Goal: Task Accomplishment & Management: Use online tool/utility

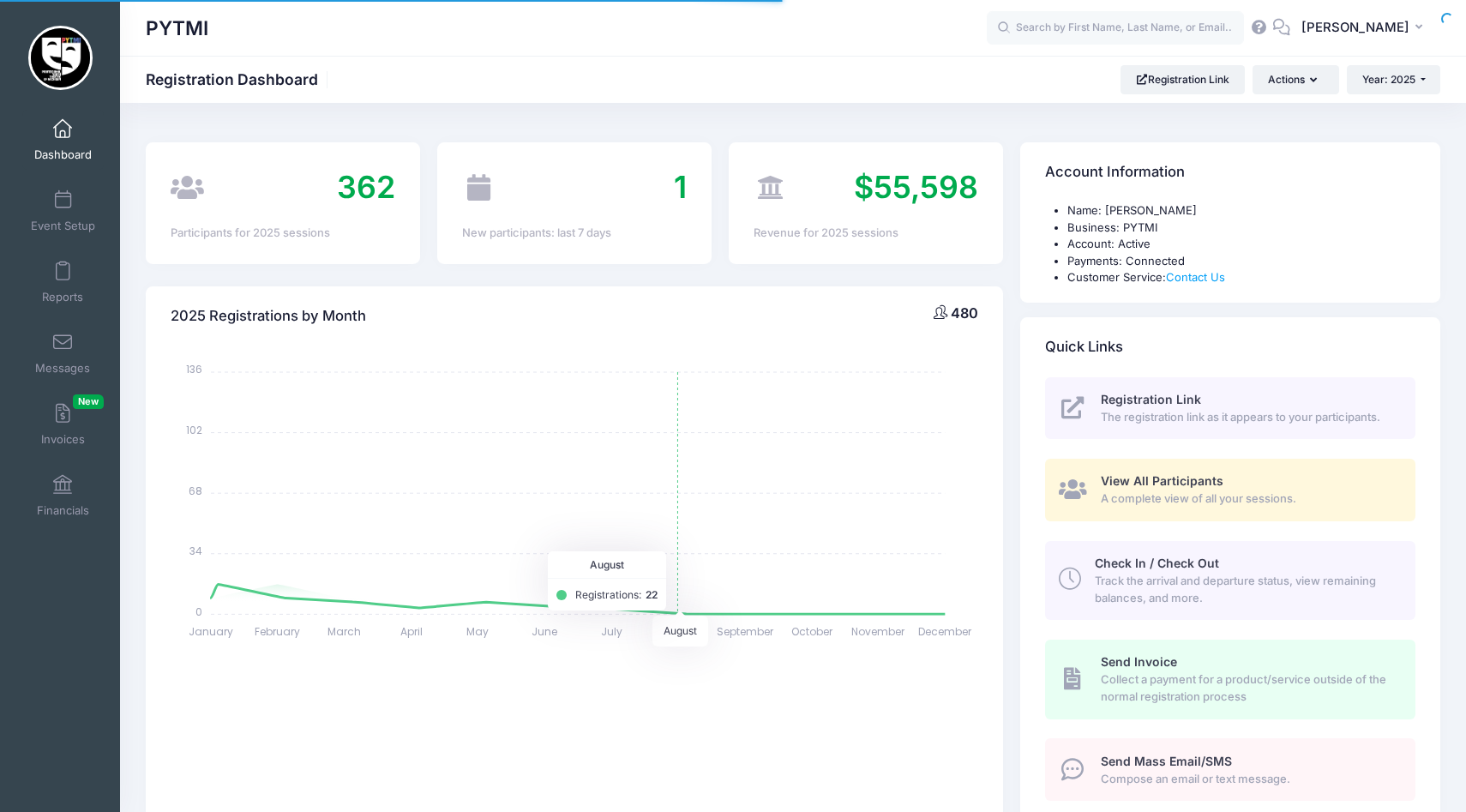
select select
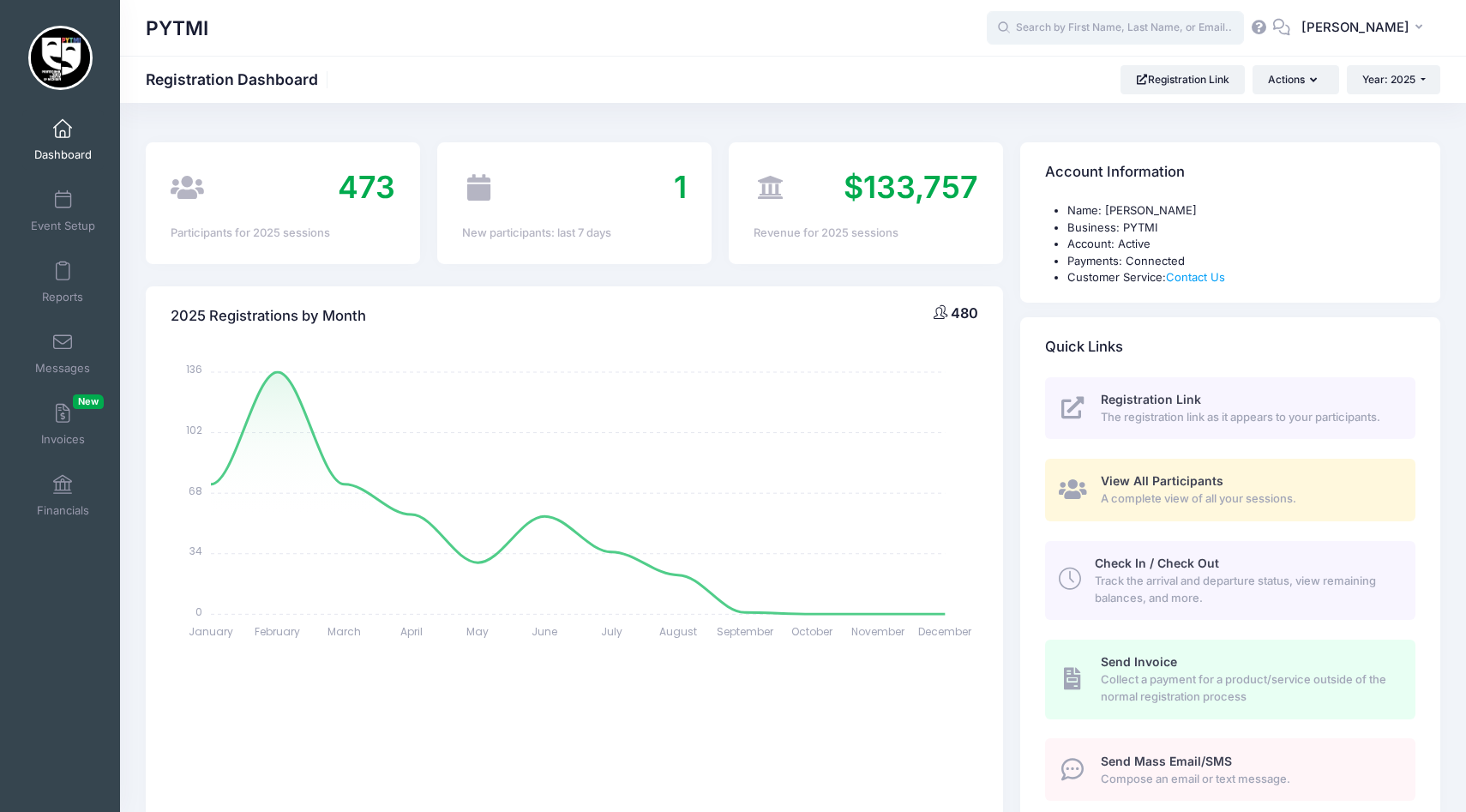
click at [1010, 36] on input "text" at bounding box center [1115, 28] width 257 height 34
click at [63, 284] on link "Reports" at bounding box center [62, 282] width 81 height 60
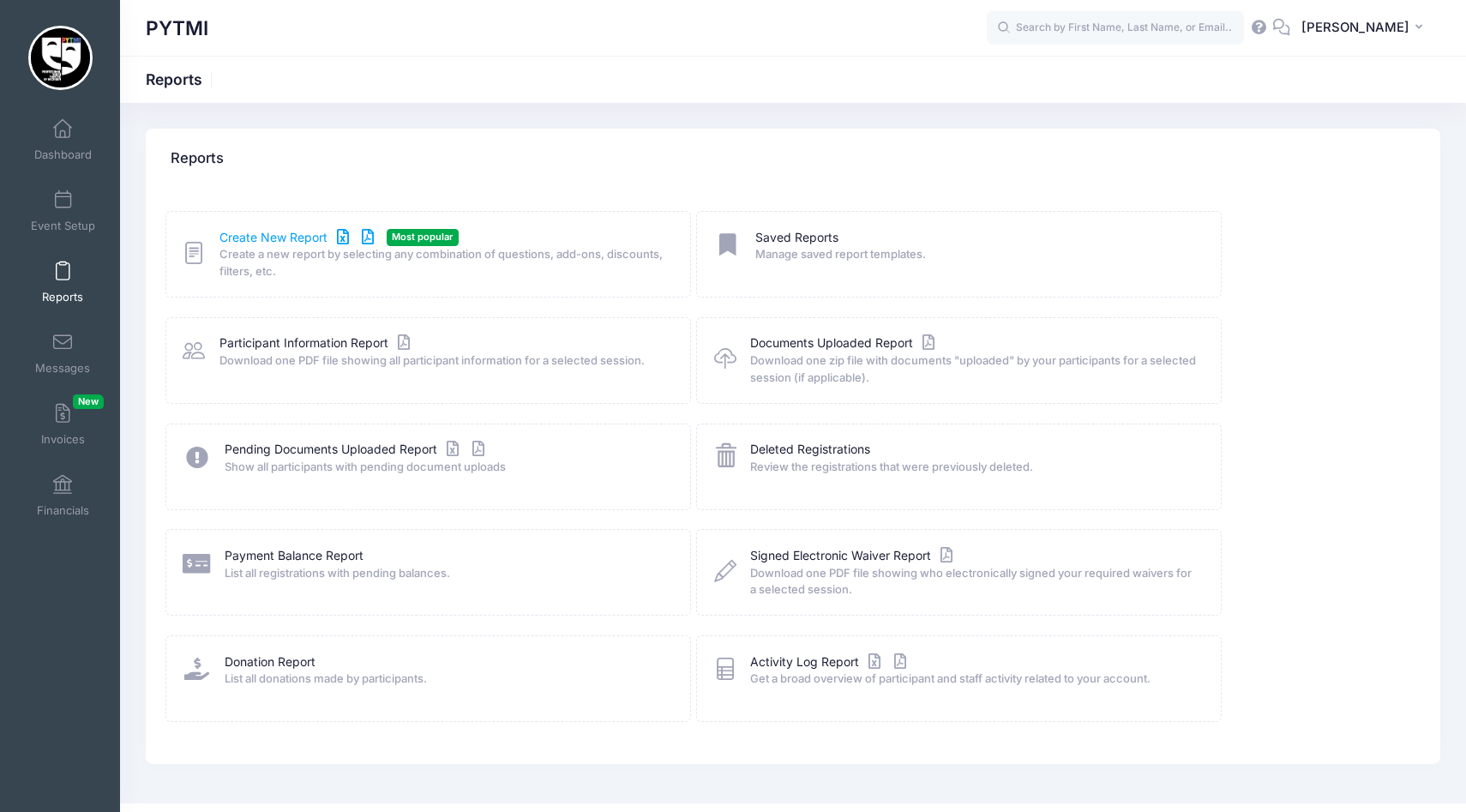
click at [261, 242] on link "Create New Report" at bounding box center [298, 238] width 159 height 18
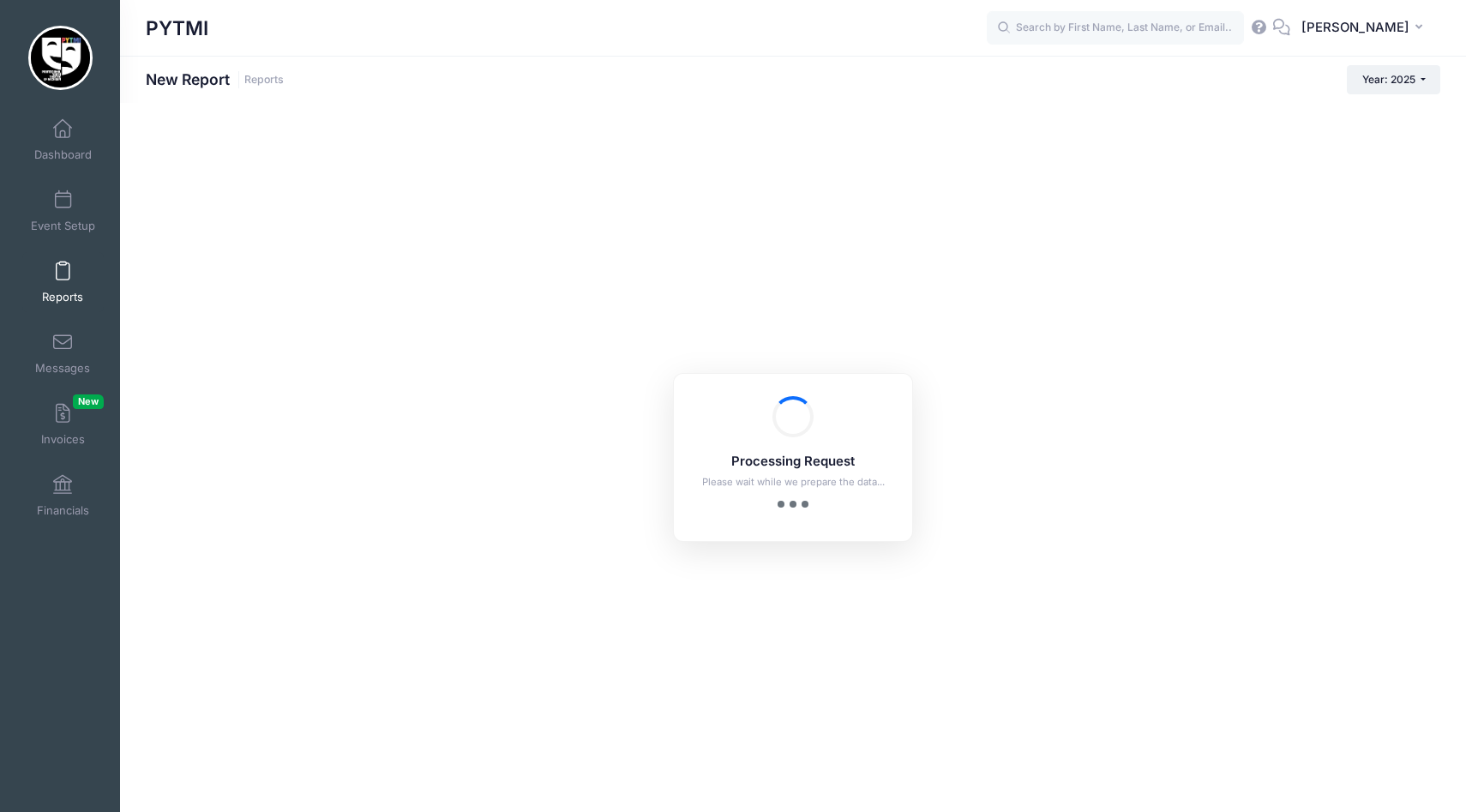
checkbox input "true"
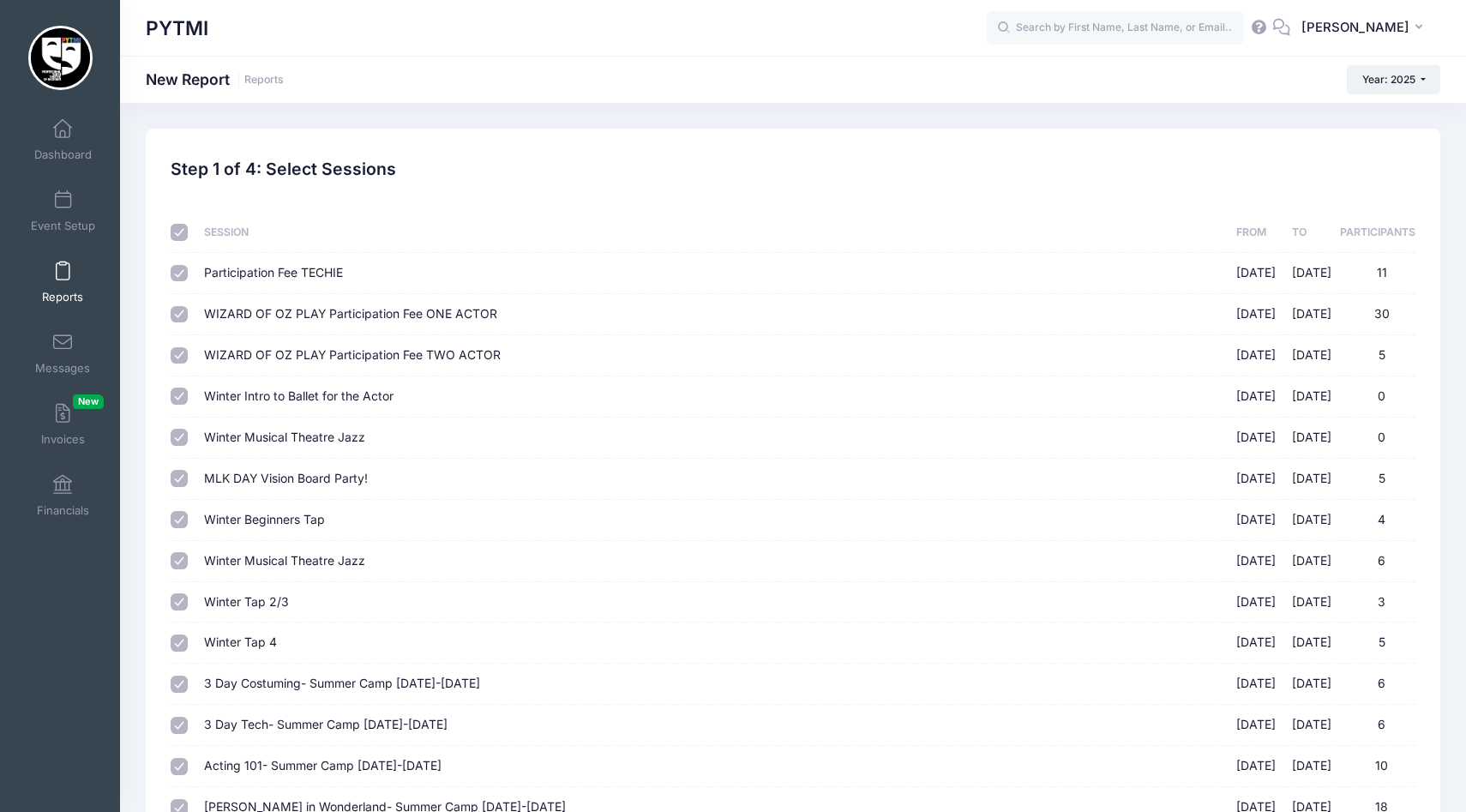
click at [175, 237] on input "checkbox" at bounding box center [179, 232] width 17 height 17
checkbox input "false"
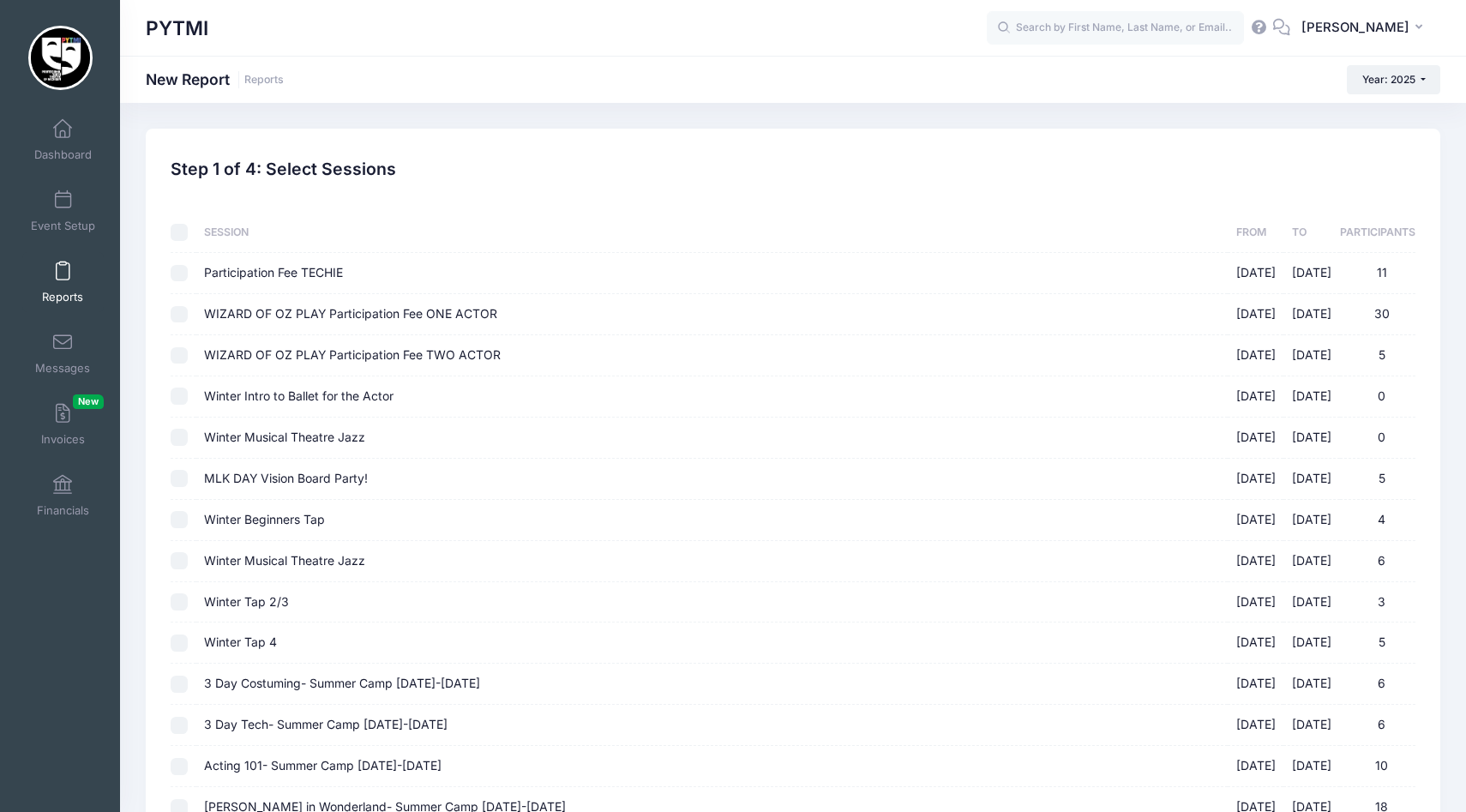
checkbox input "false"
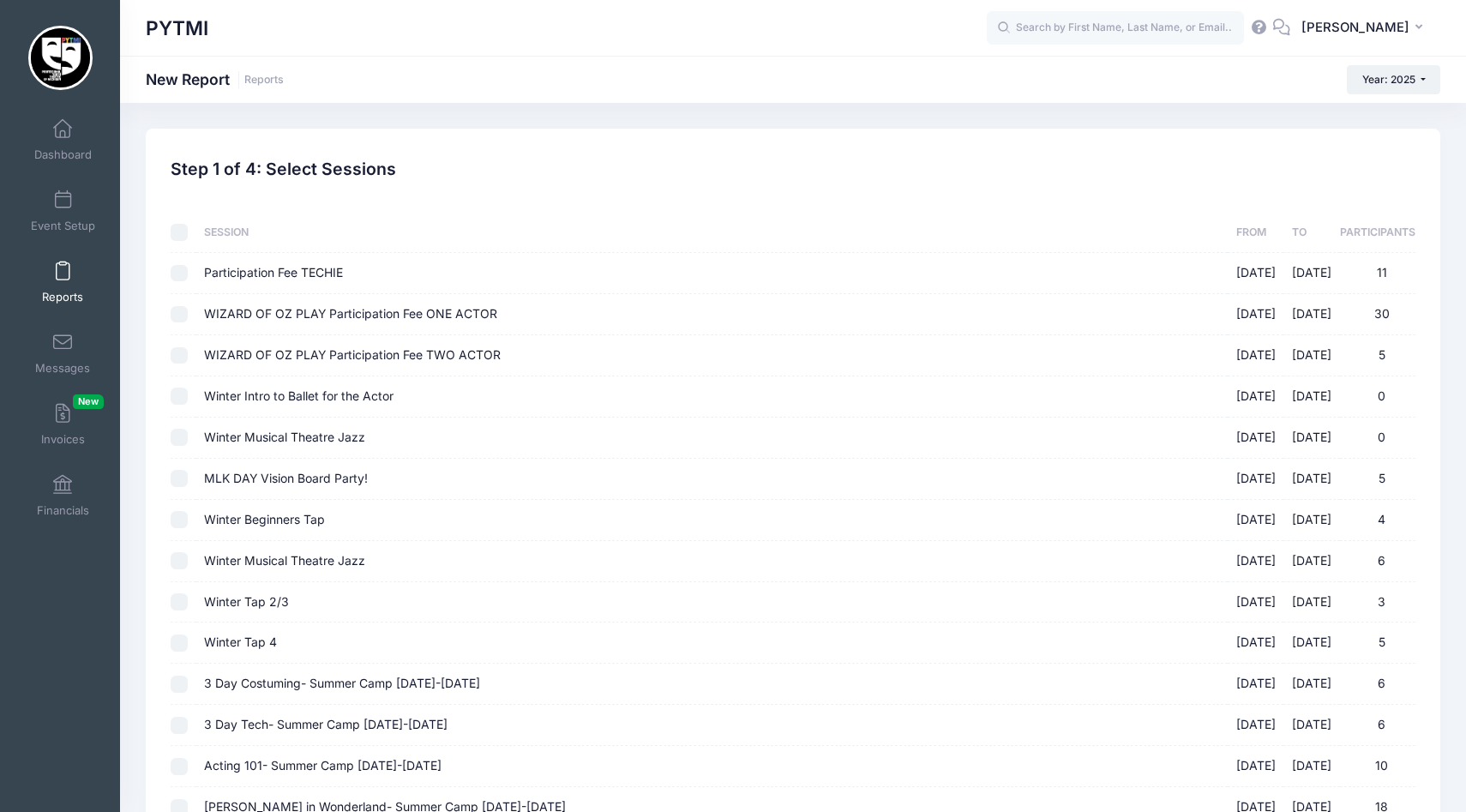
checkbox input "false"
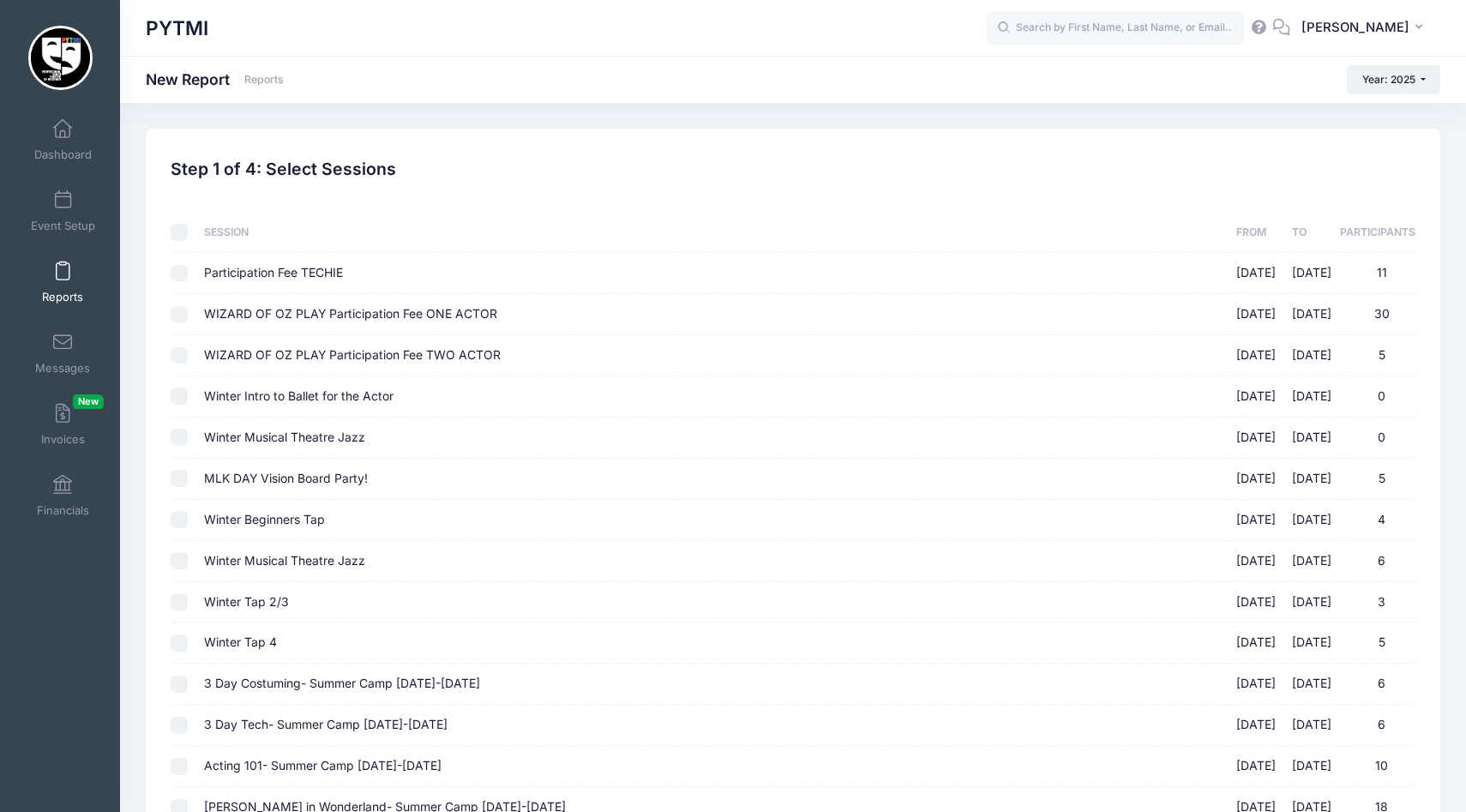
checkbox input "false"
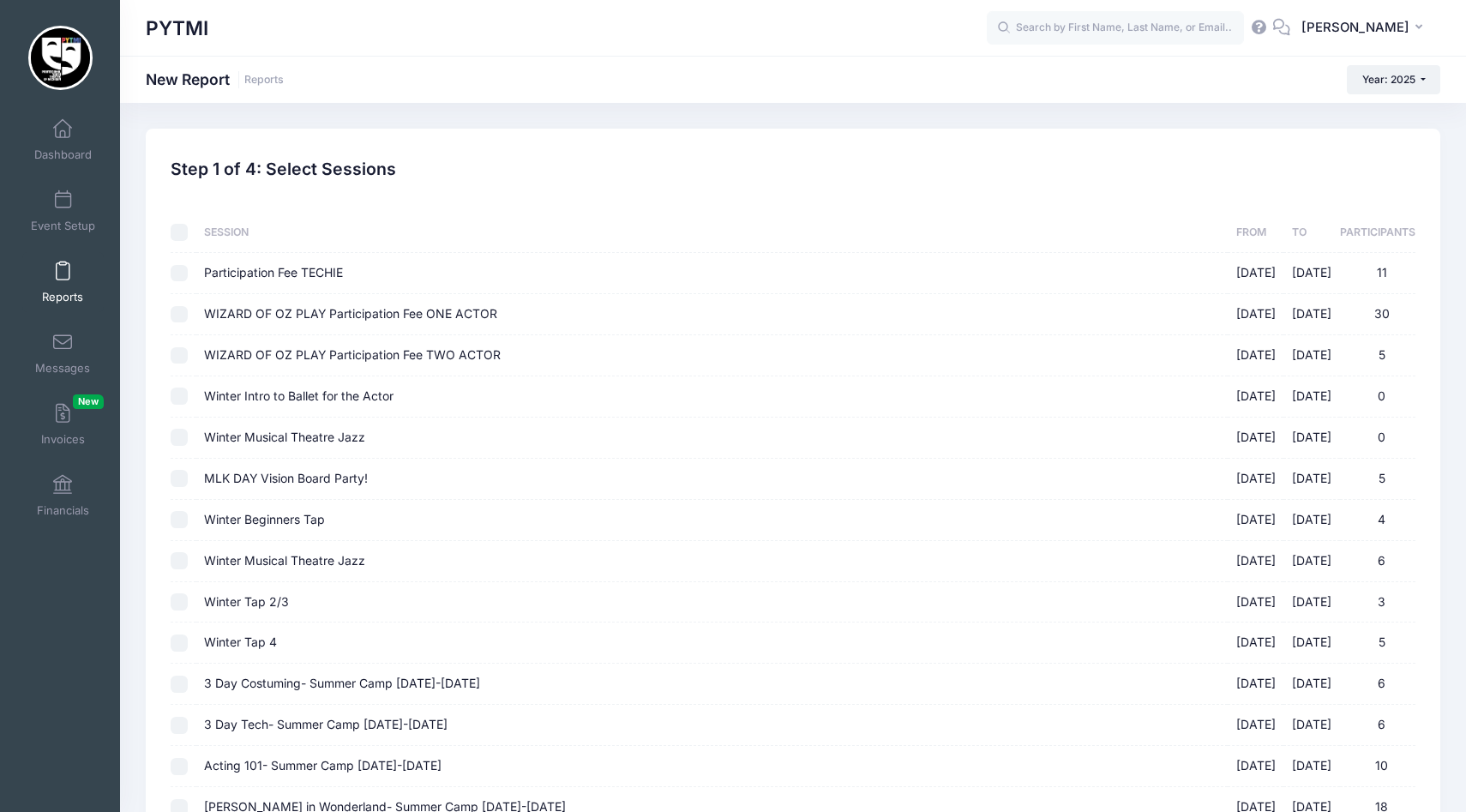
checkbox input "false"
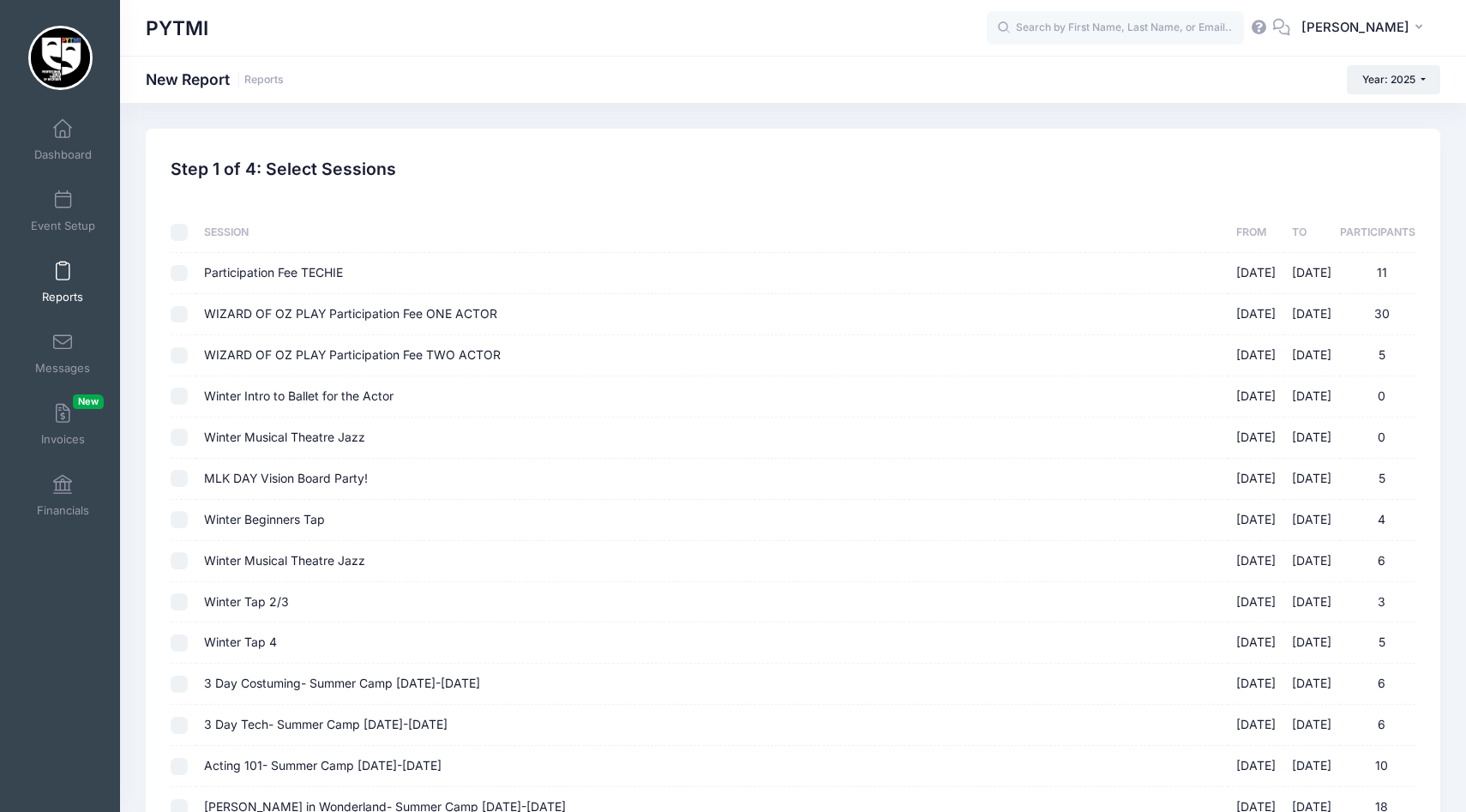
checkbox input "false"
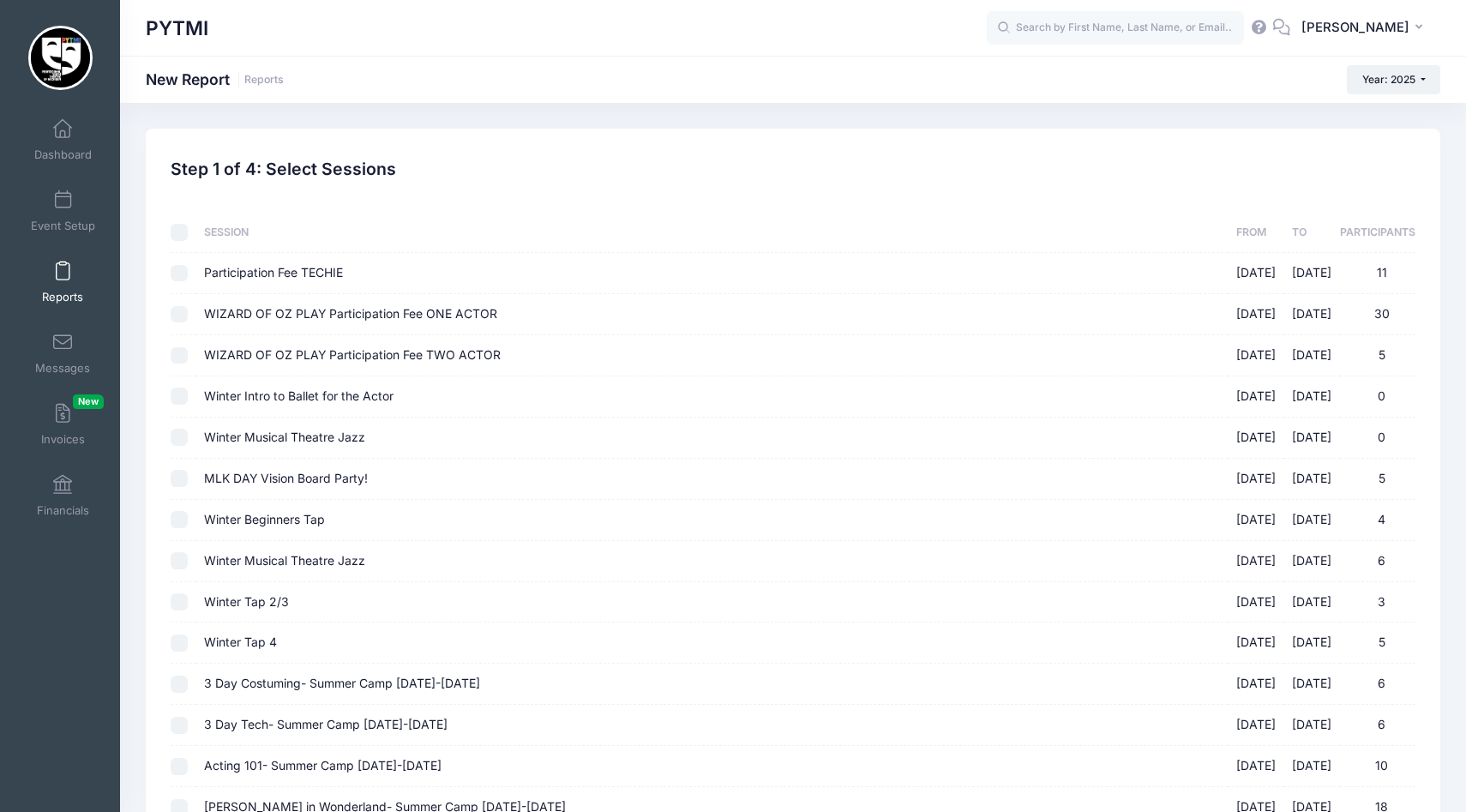
checkbox input "false"
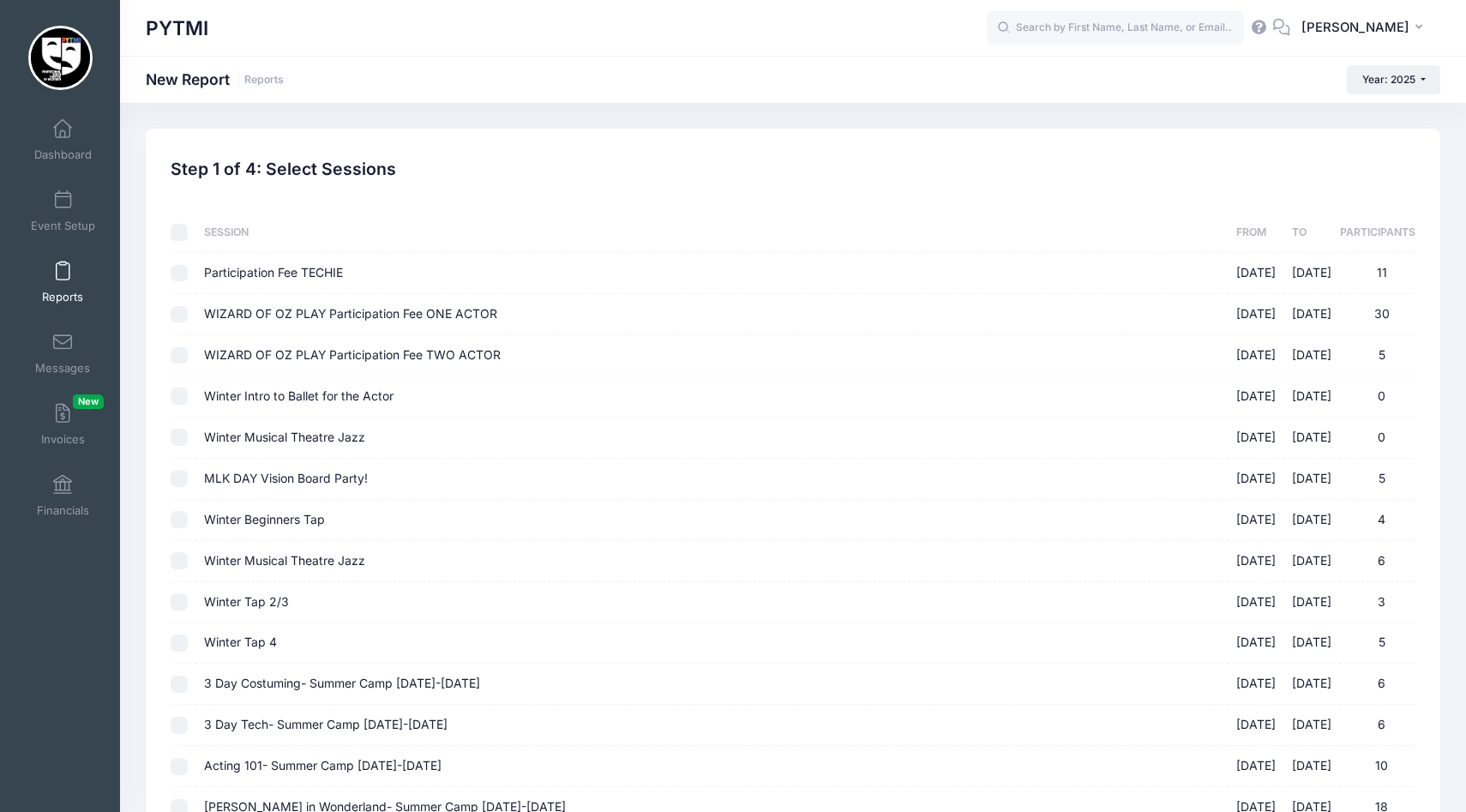
checkbox input "false"
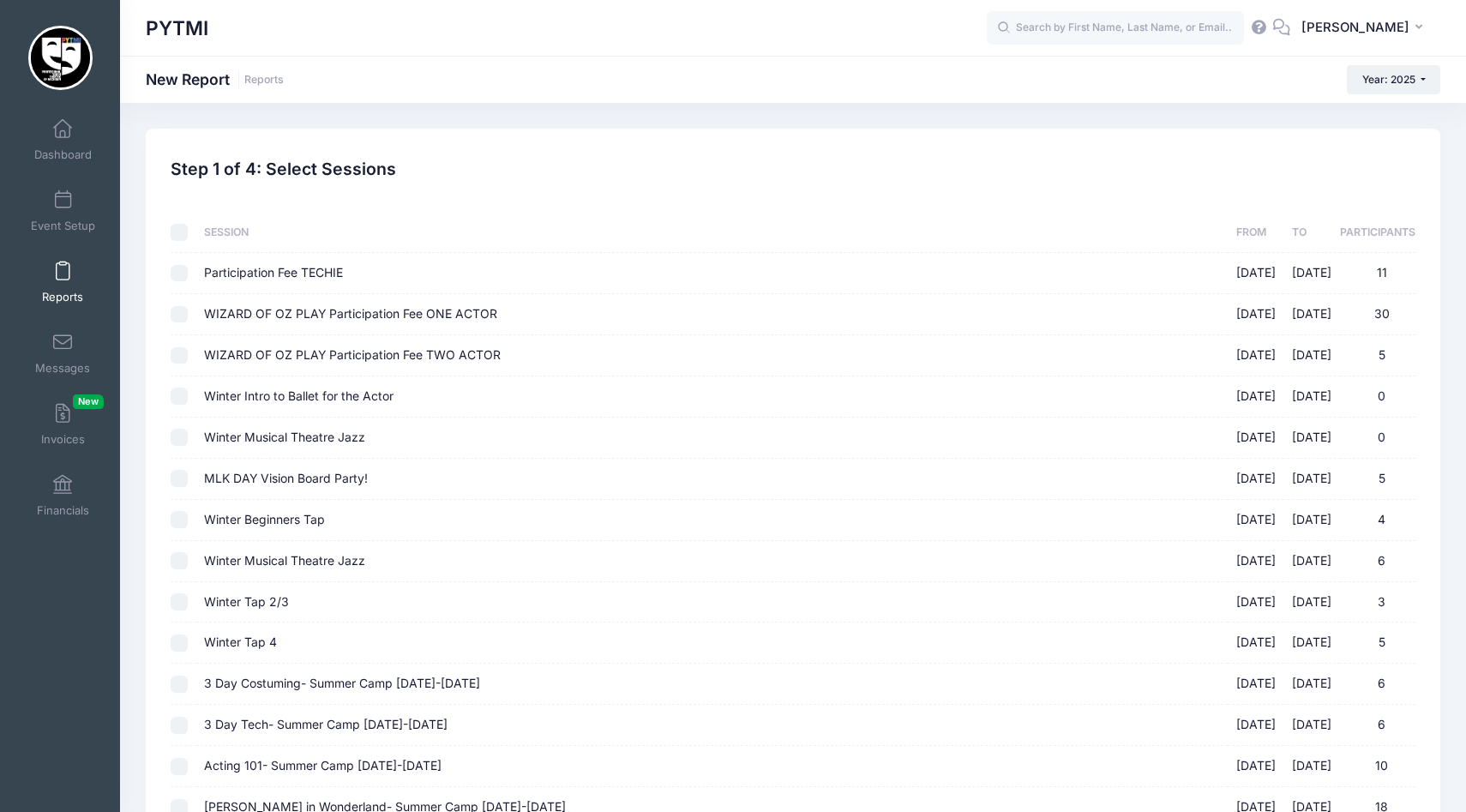
checkbox input "false"
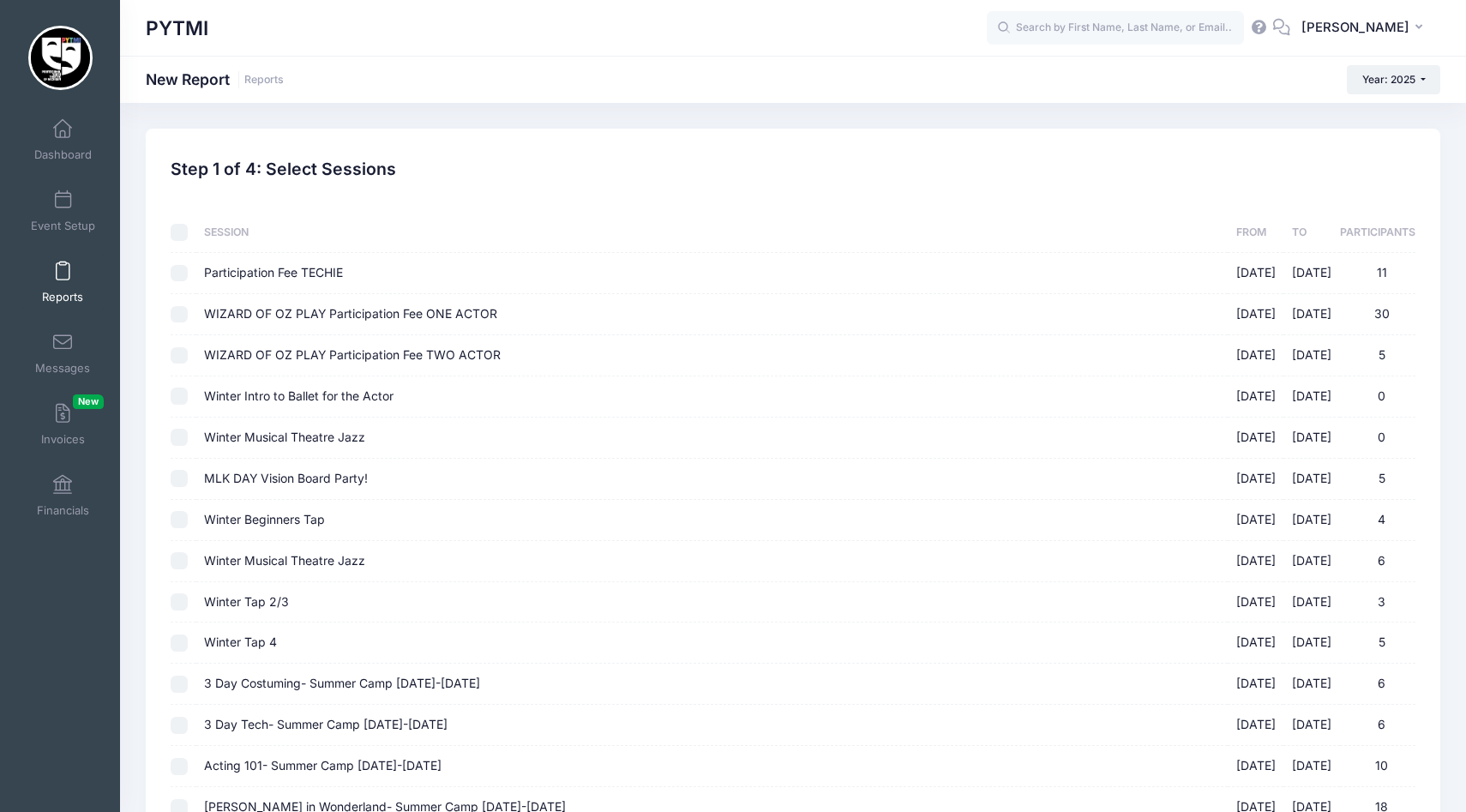
checkbox input "false"
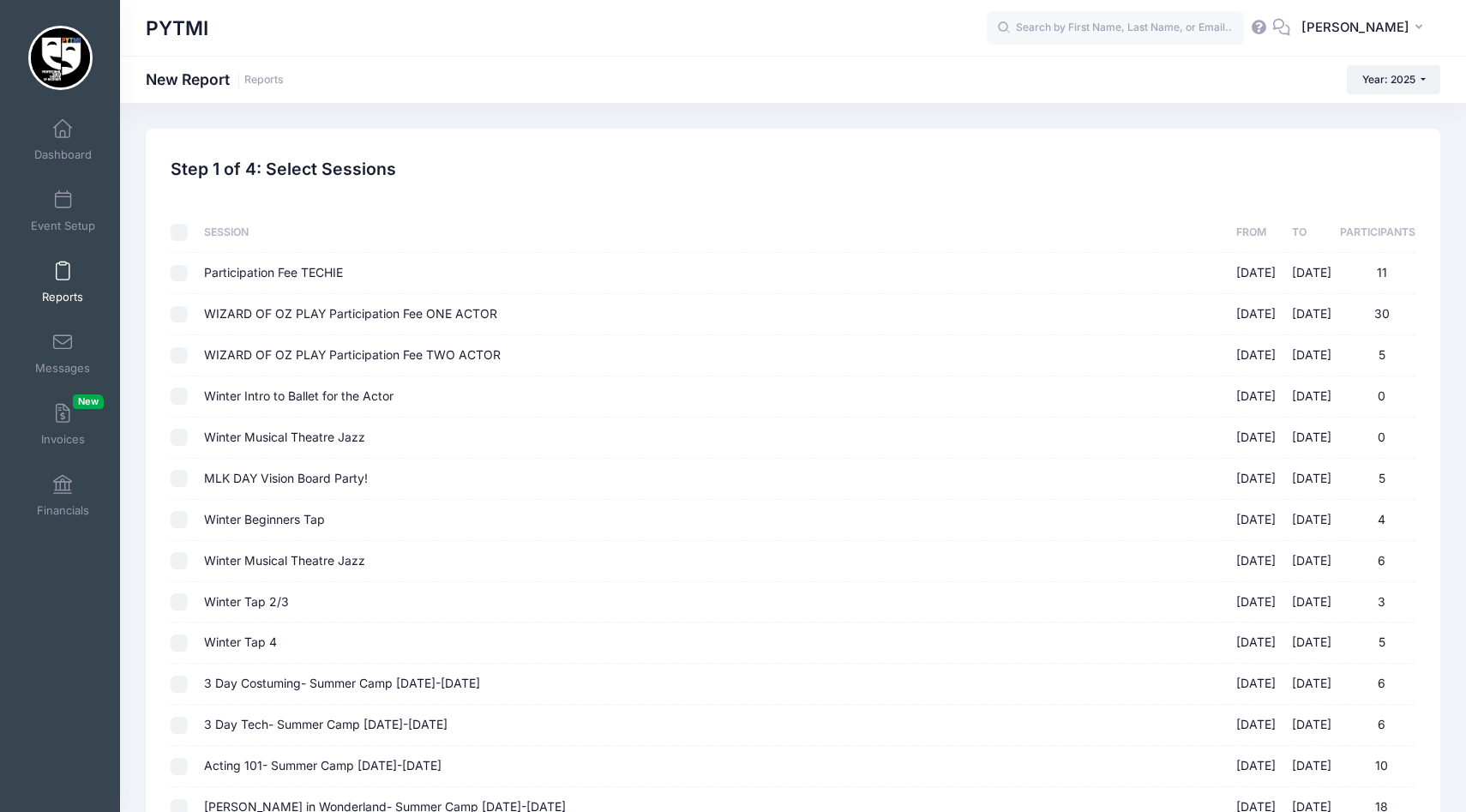
checkbox input "false"
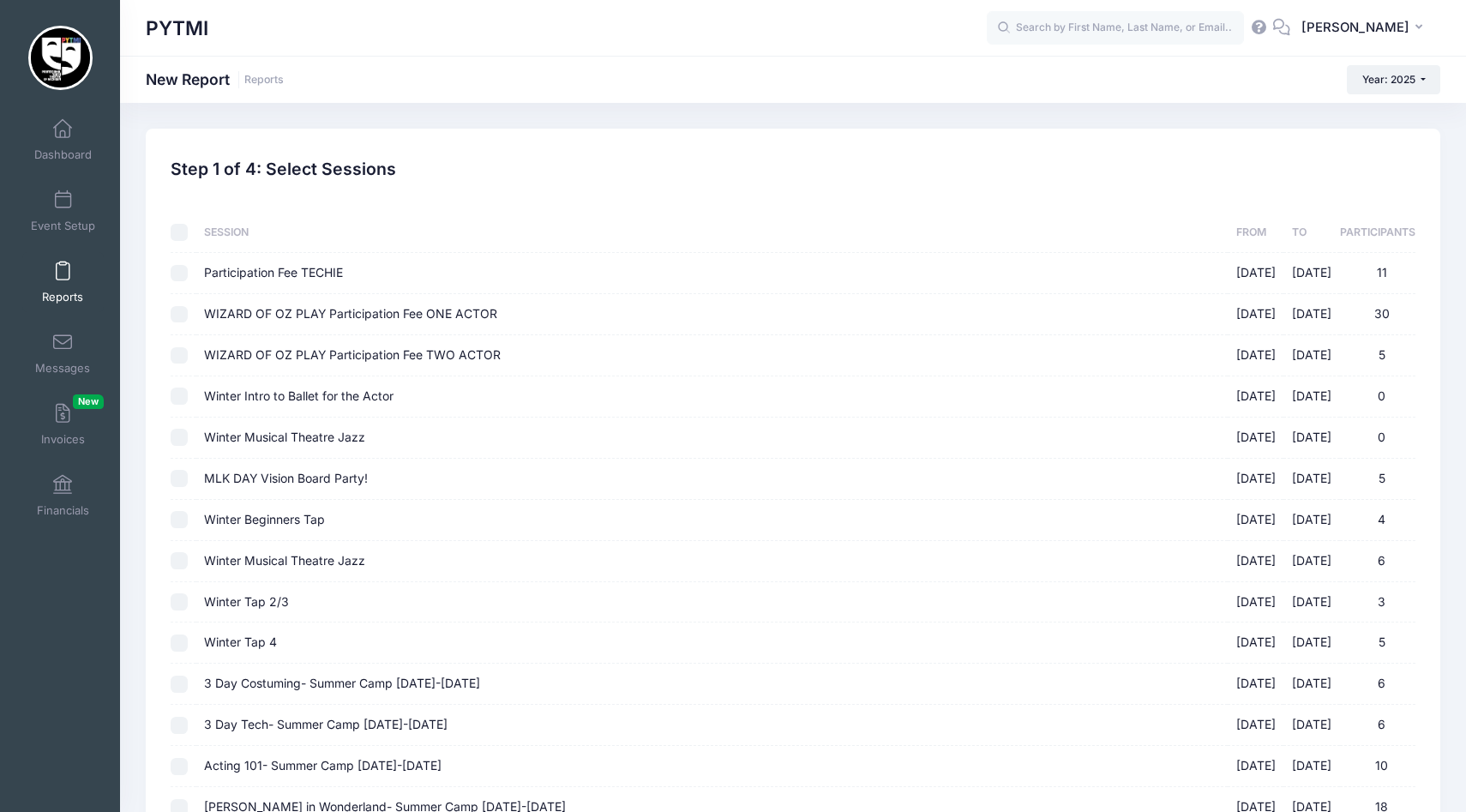
checkbox input "false"
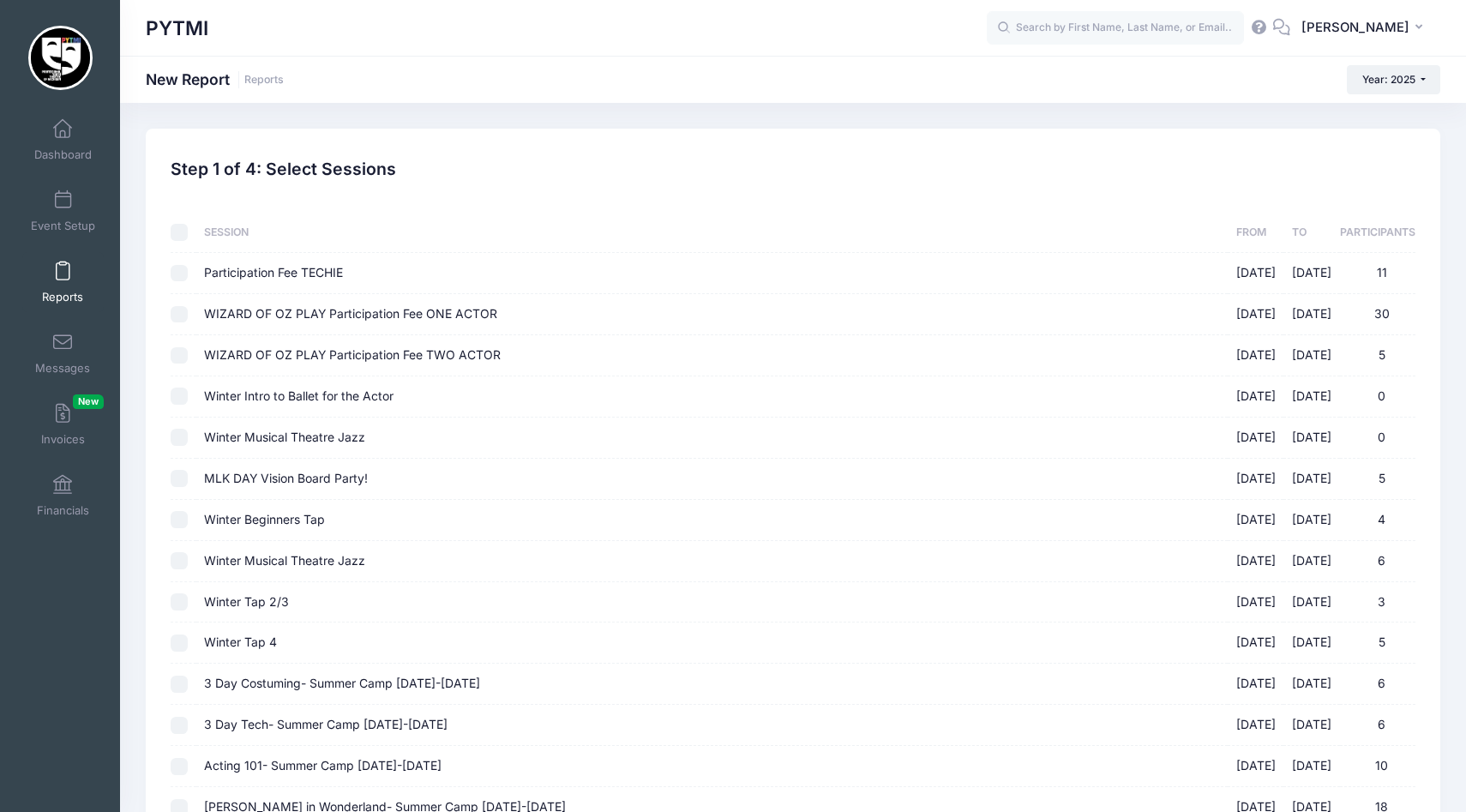
checkbox input "false"
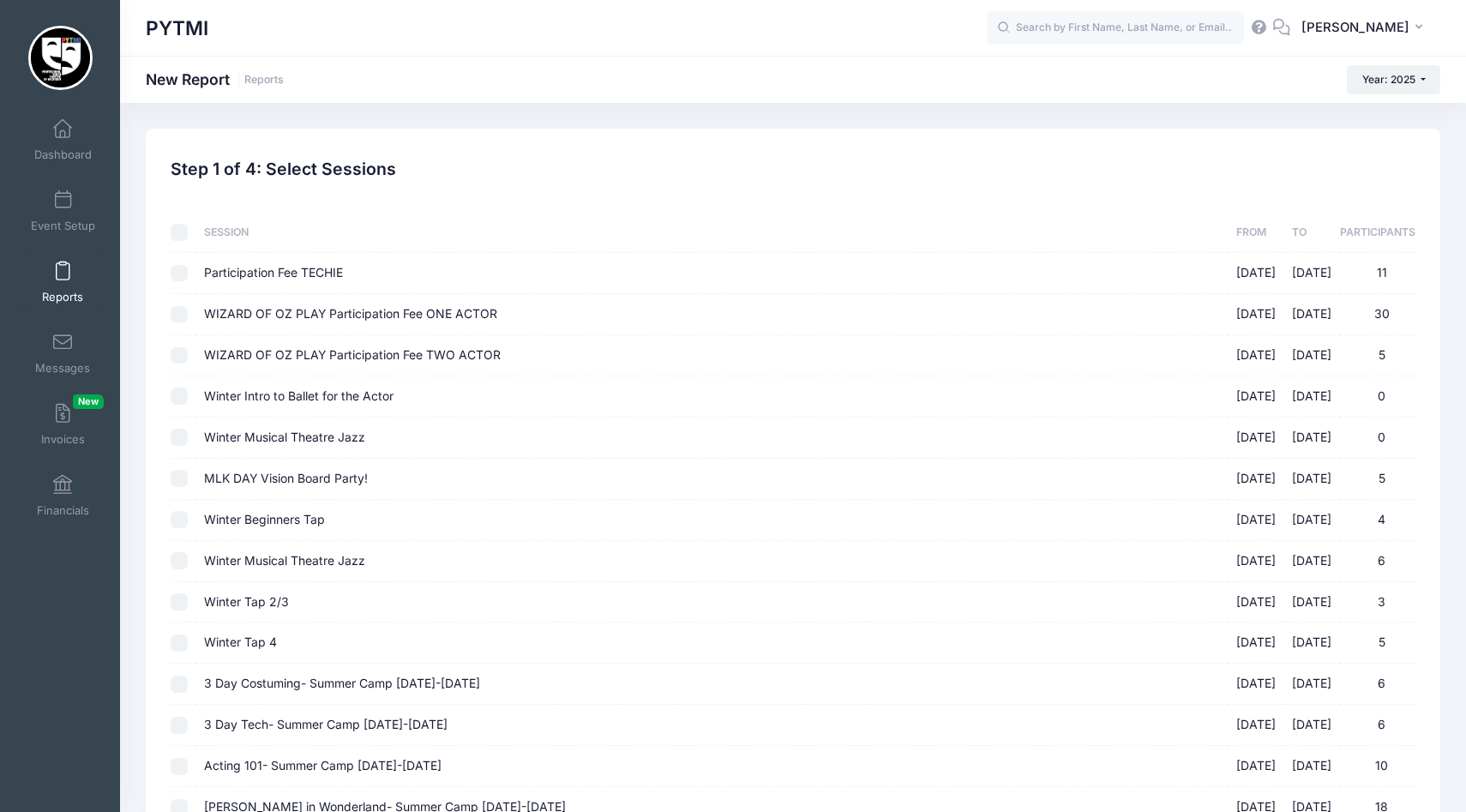
checkbox input "false"
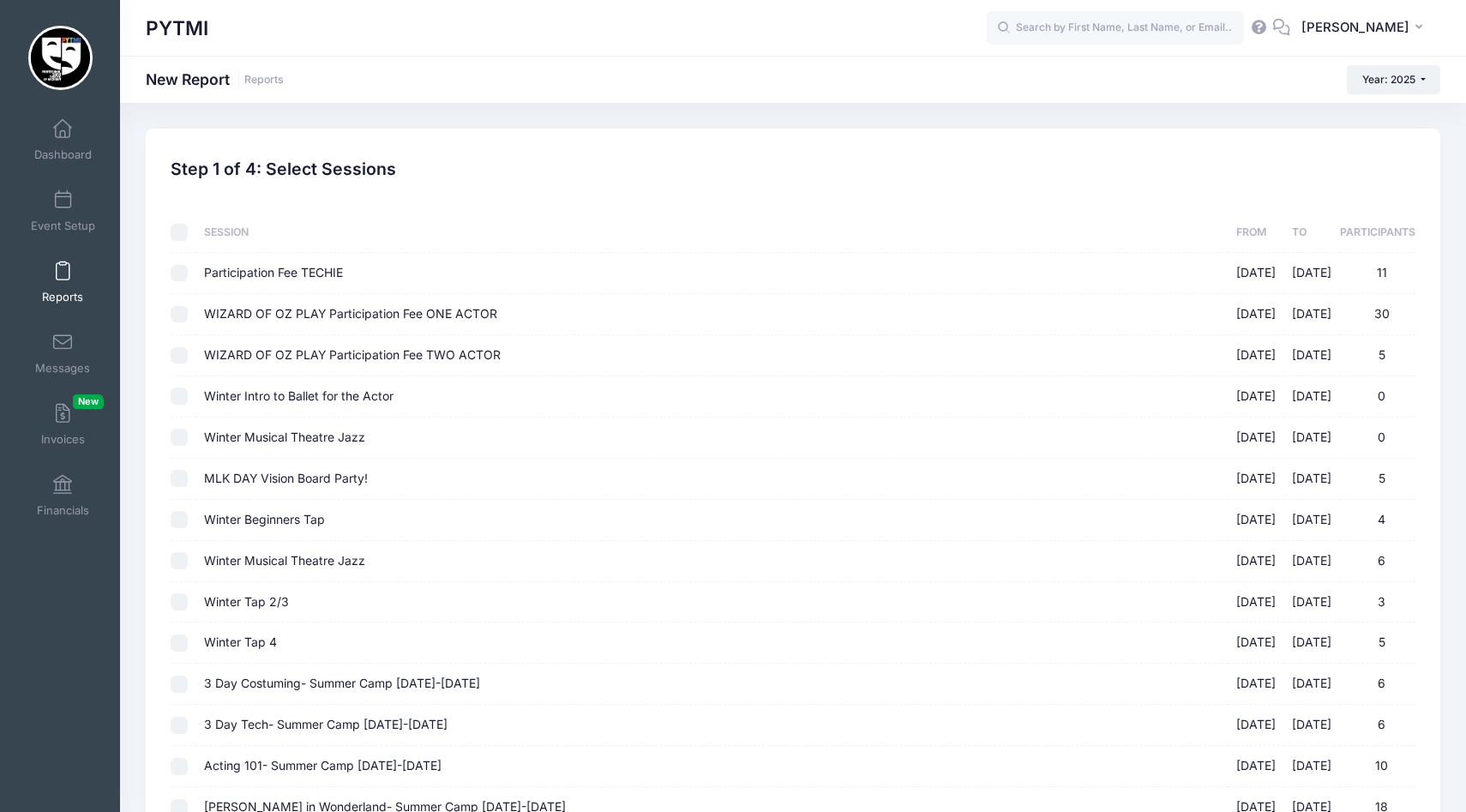
checkbox input "false"
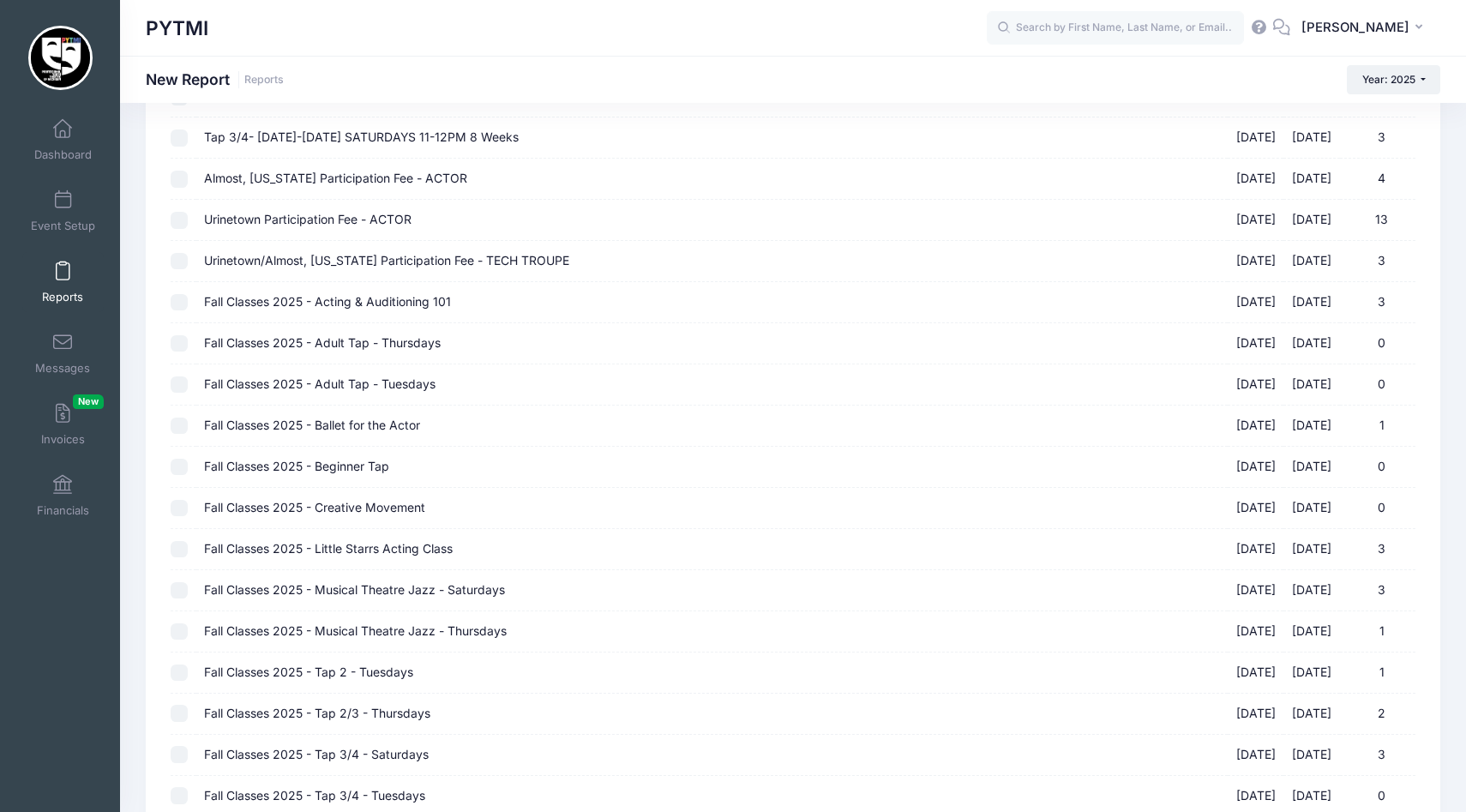
scroll to position [2314, 0]
click at [180, 219] on input "Urinetown Participation Fee - ACTOR [DATE] - [DATE] 13" at bounding box center [179, 219] width 17 height 17
checkbox input "true"
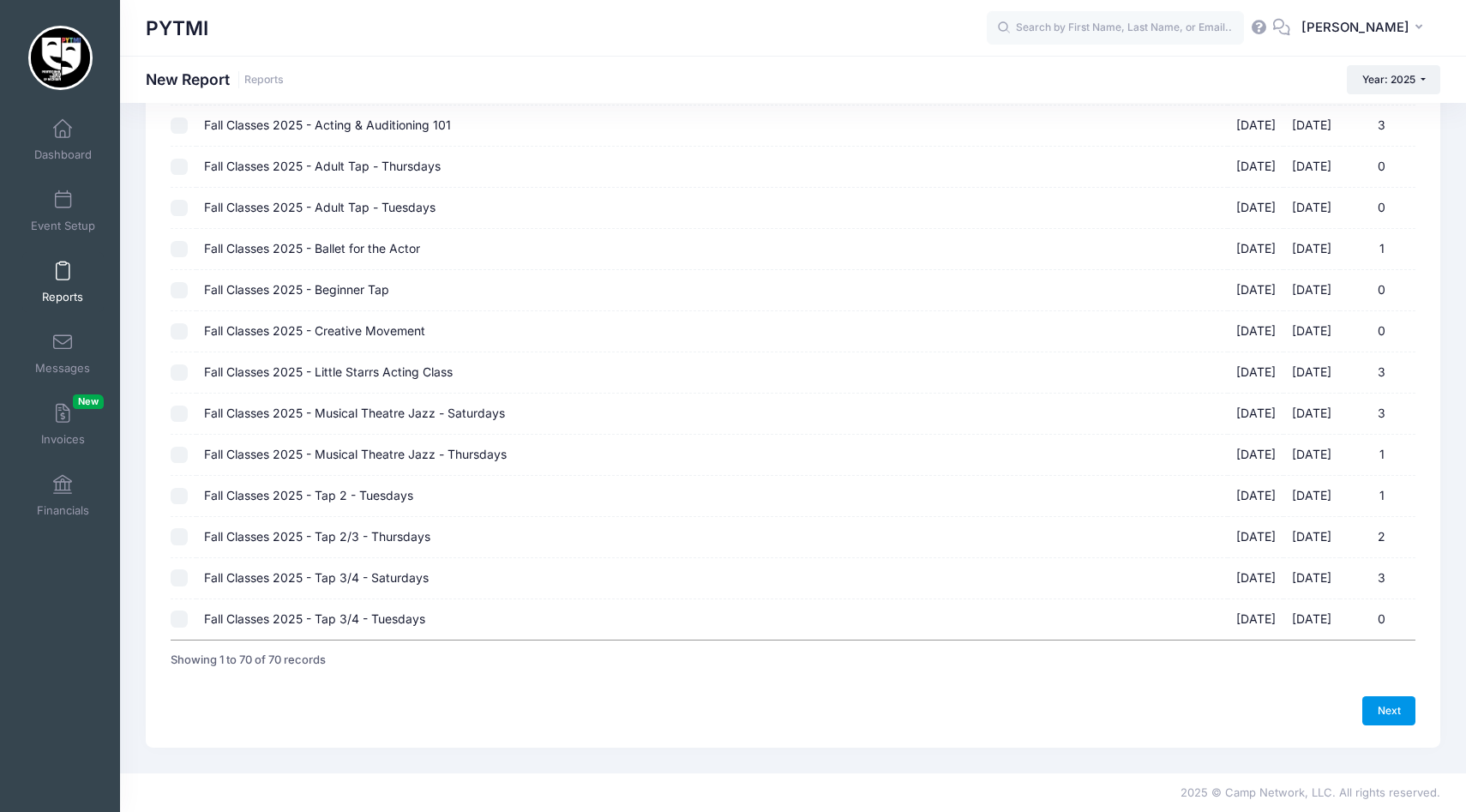
click at [1373, 705] on link "Next" at bounding box center [1388, 710] width 53 height 29
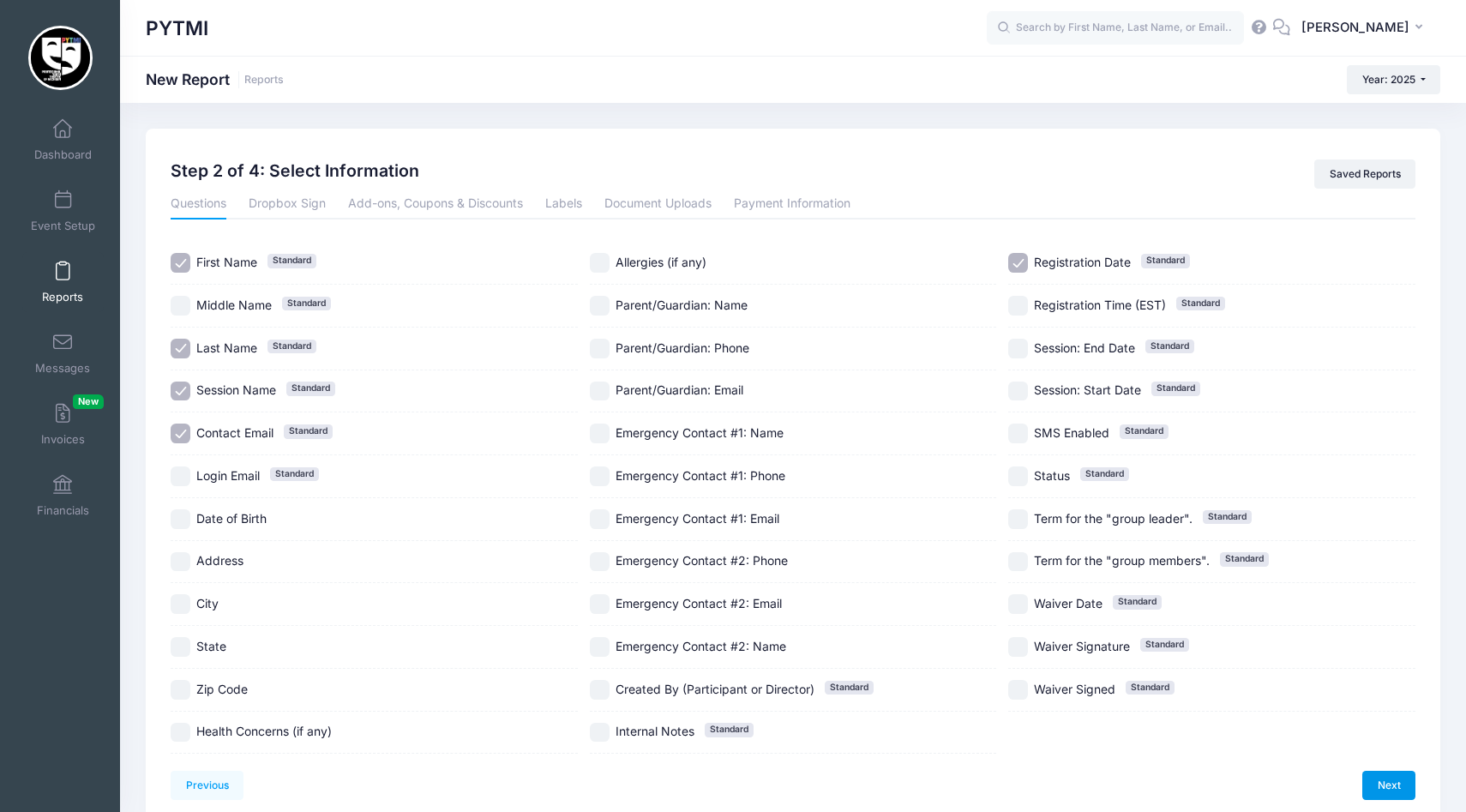
click at [1393, 784] on link "Next" at bounding box center [1388, 785] width 53 height 29
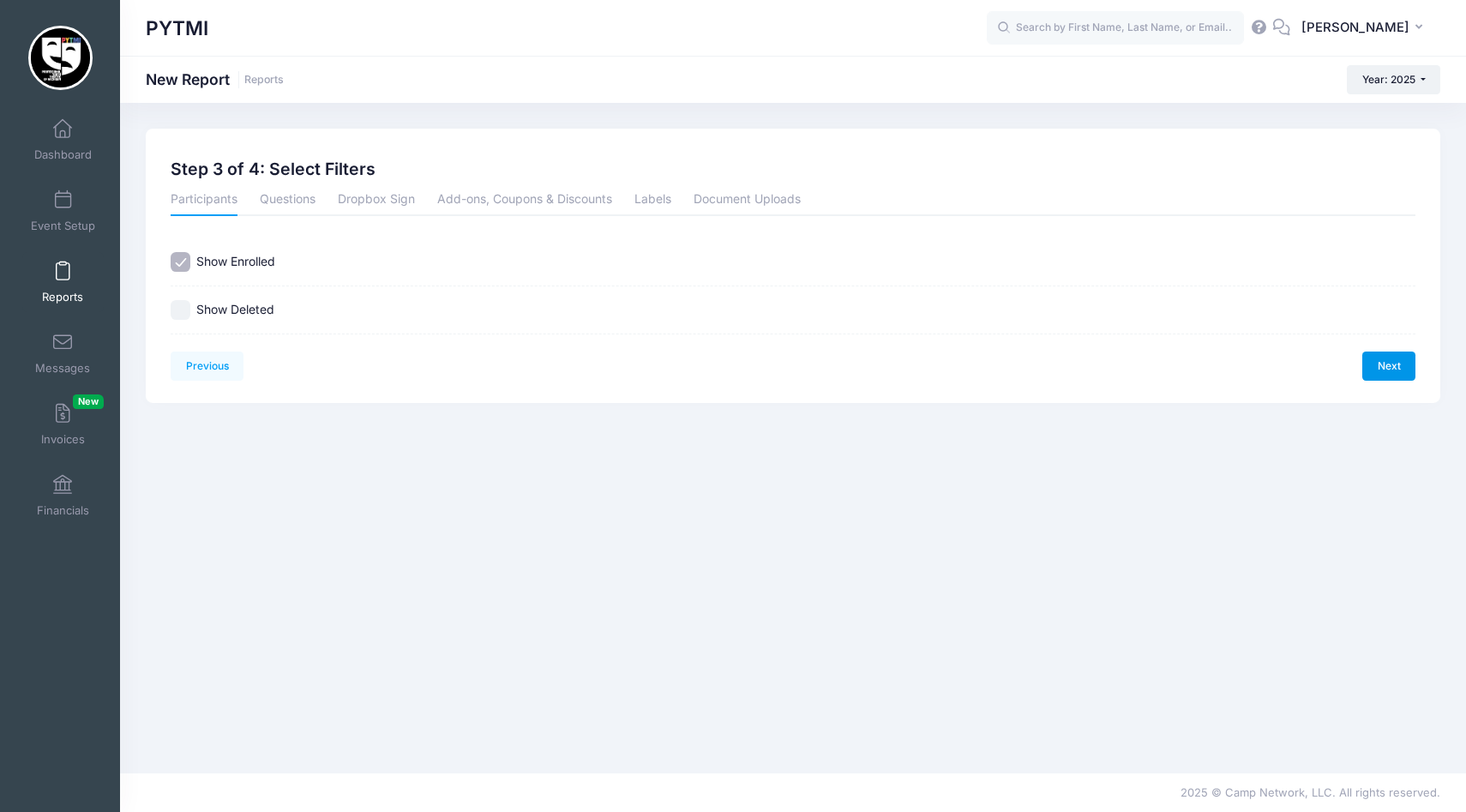
click at [1401, 363] on link "Next" at bounding box center [1388, 365] width 53 height 29
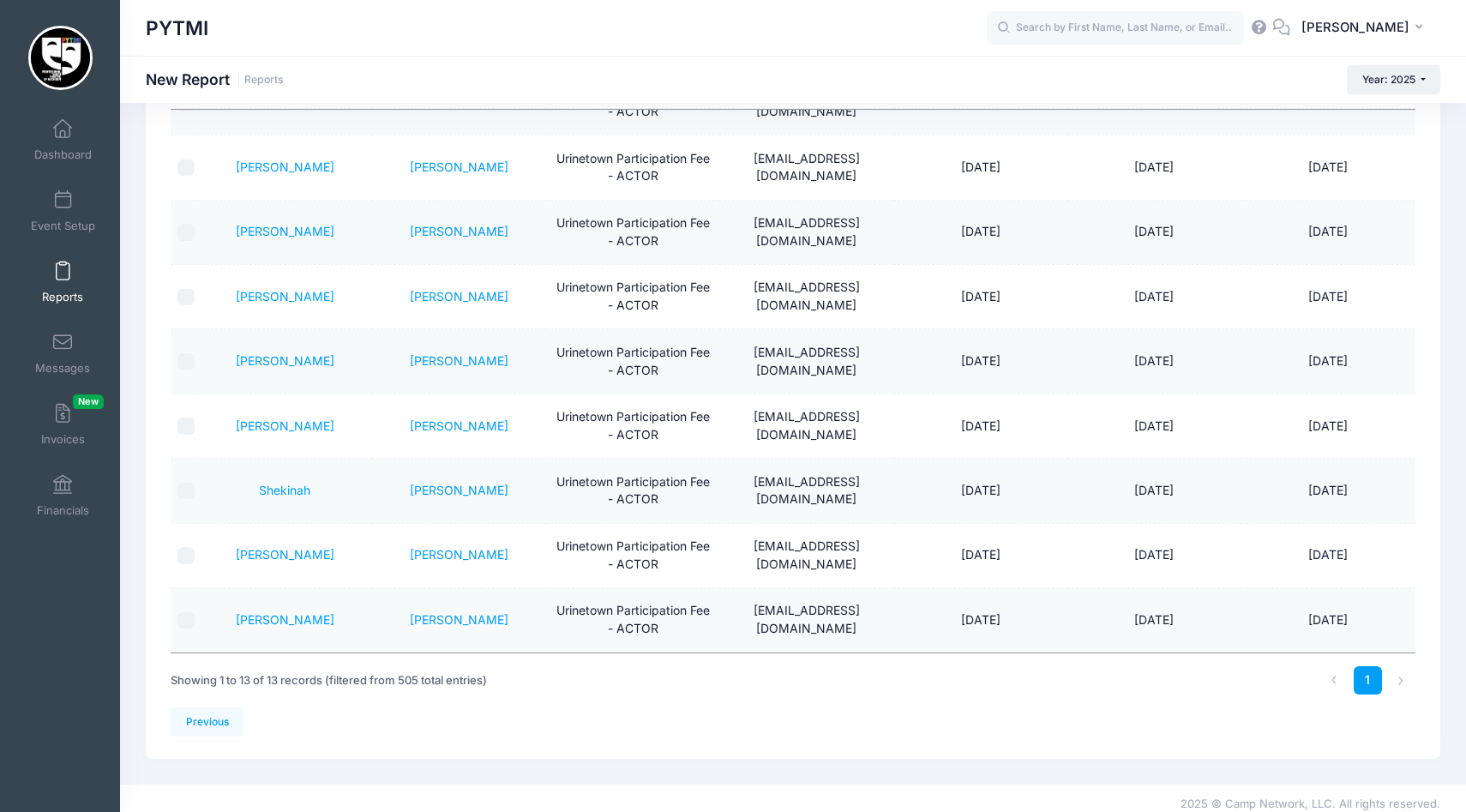
scroll to position [162, 0]
